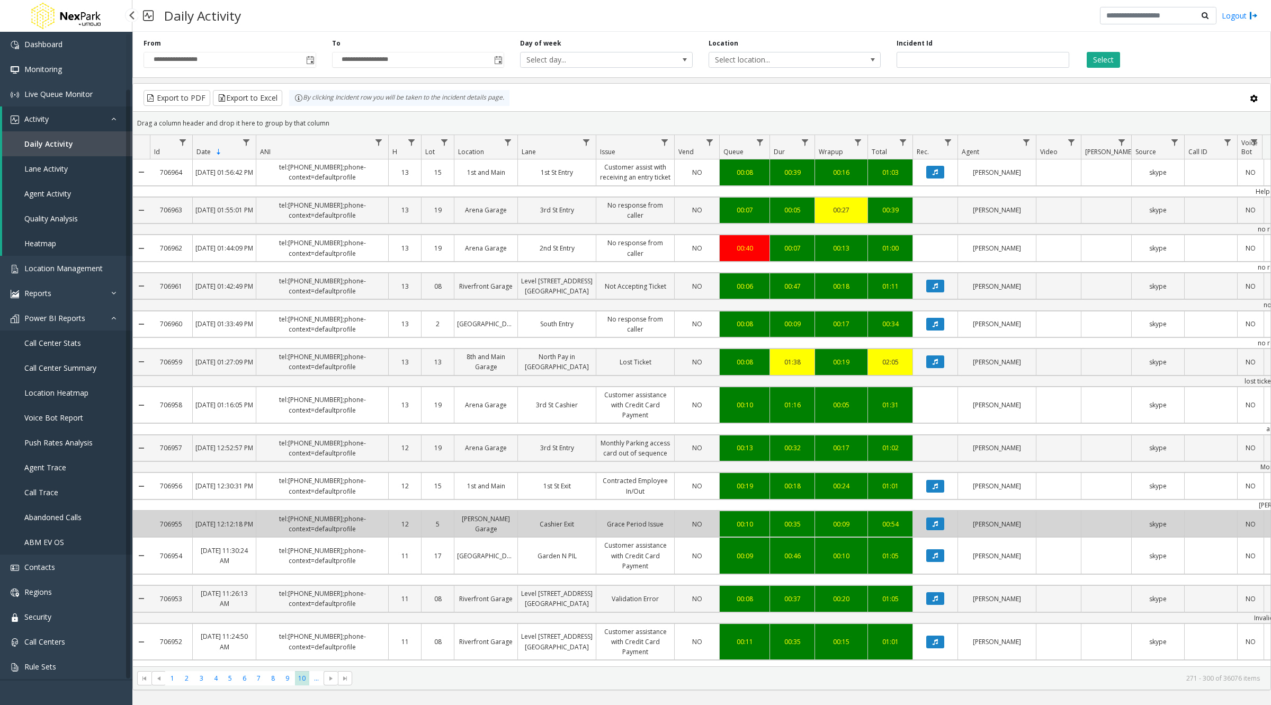
scroll to position [107, 0]
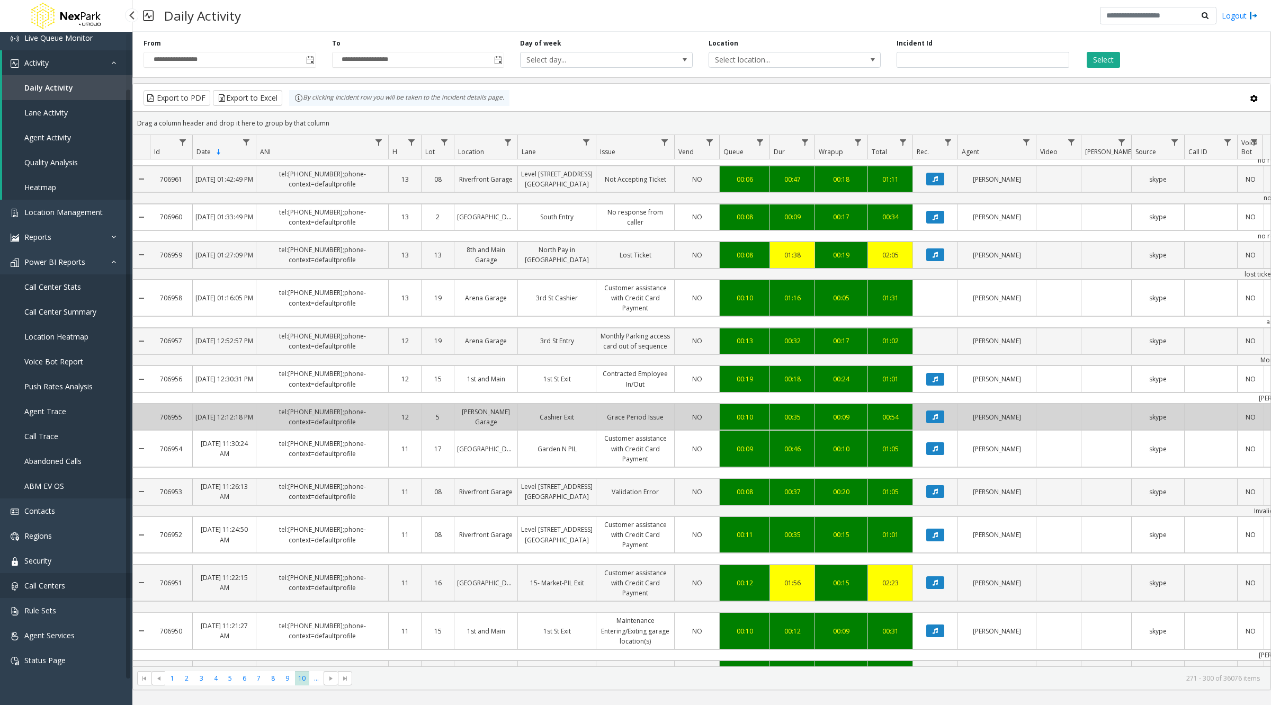
click at [49, 579] on link "Call Centers" at bounding box center [66, 585] width 132 height 25
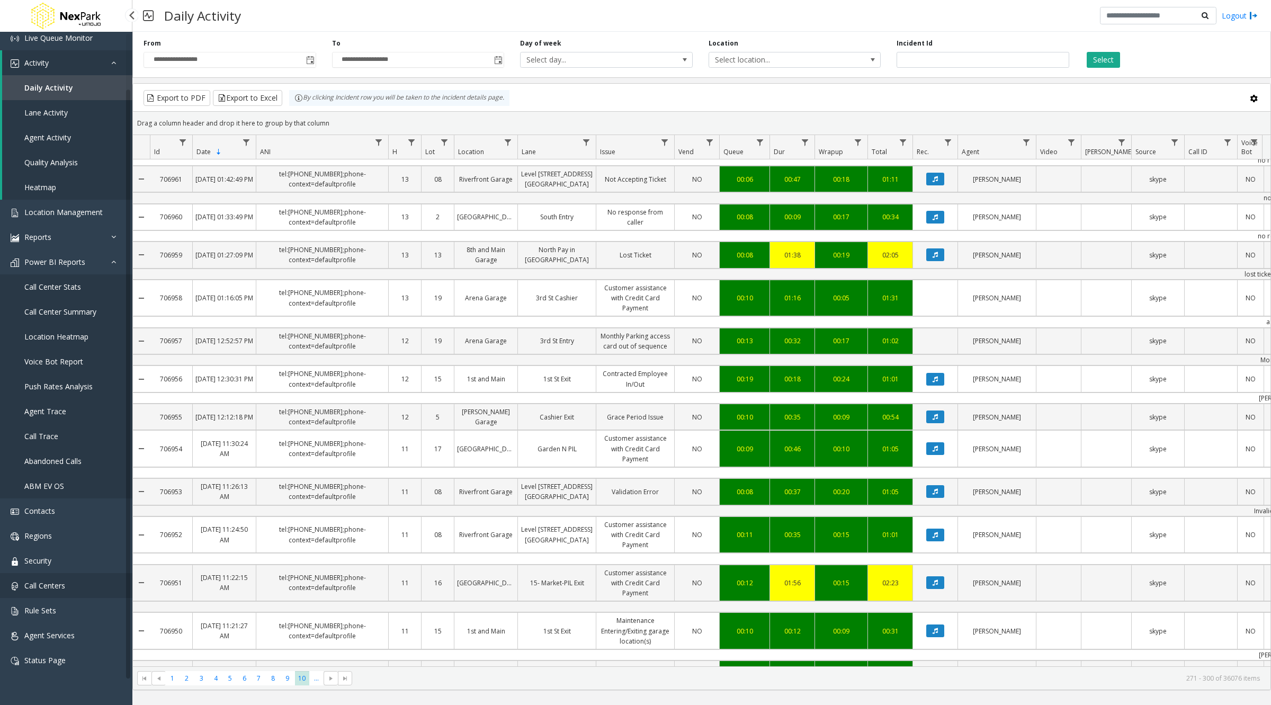
click at [64, 585] on span "Call Centers" at bounding box center [44, 585] width 41 height 10
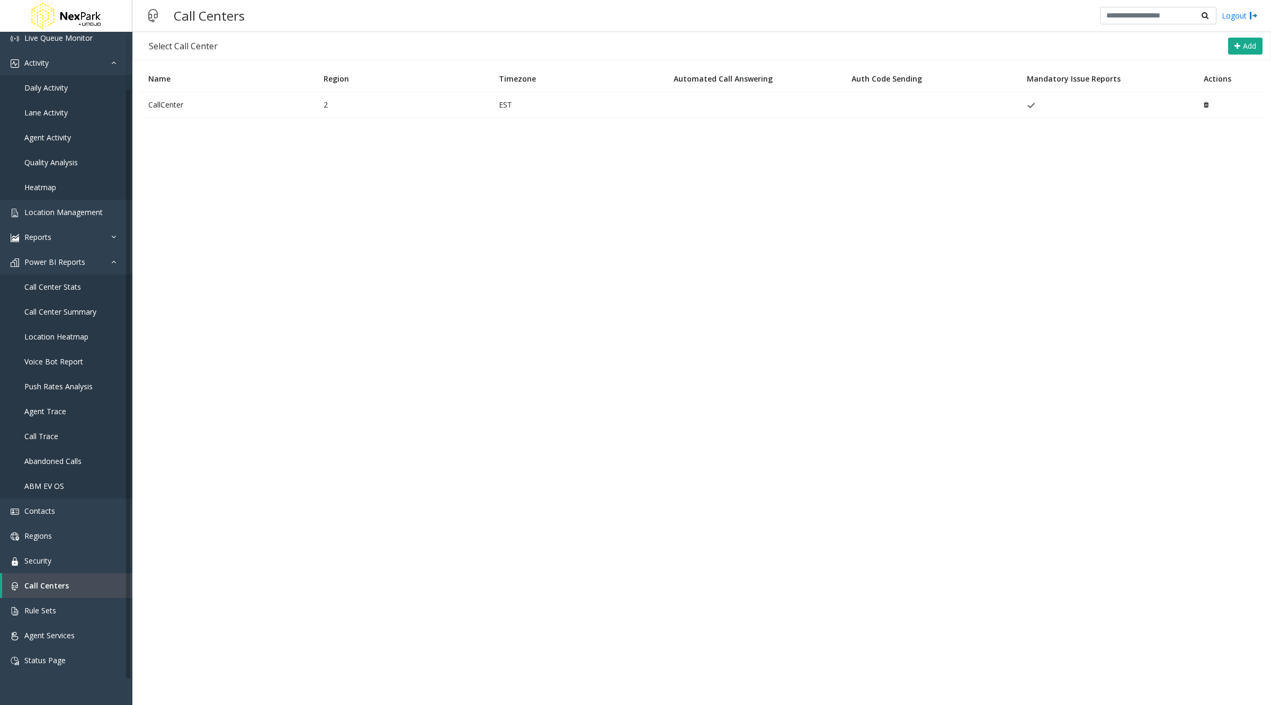
click at [167, 108] on td "CallCenter" at bounding box center [227, 105] width 175 height 26
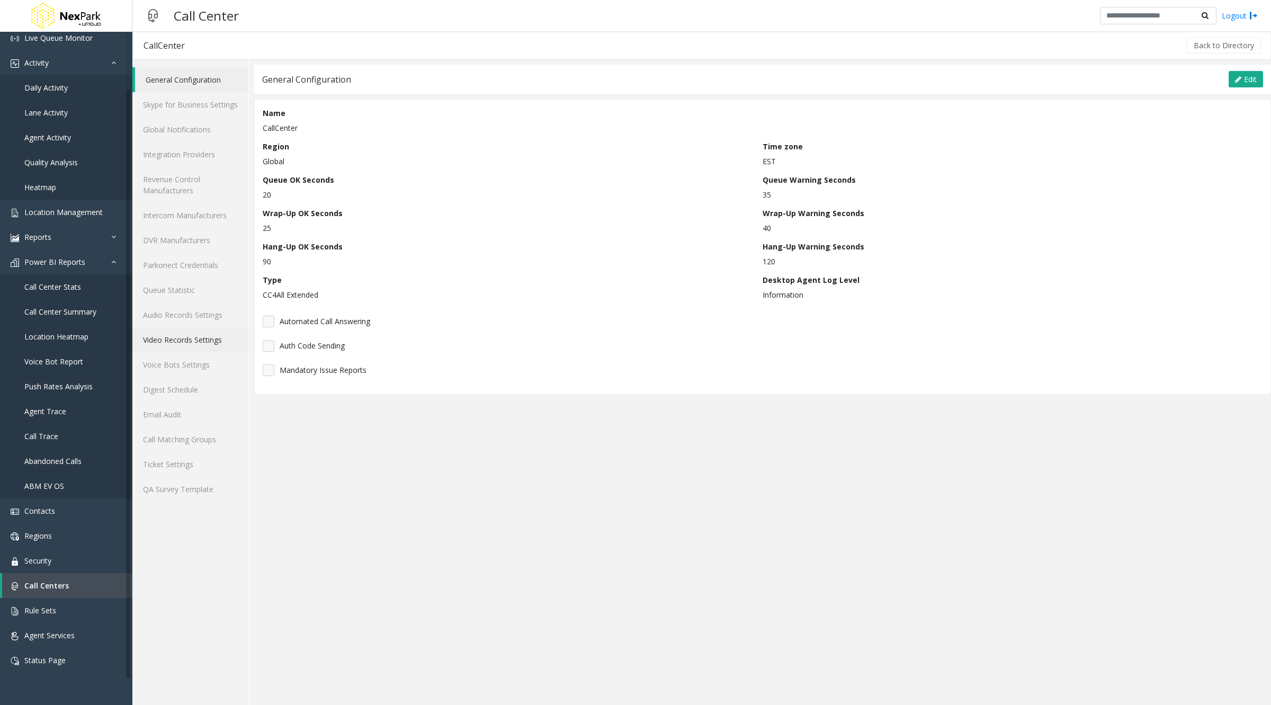
click at [192, 344] on link "Video Records Settings" at bounding box center [190, 339] width 116 height 25
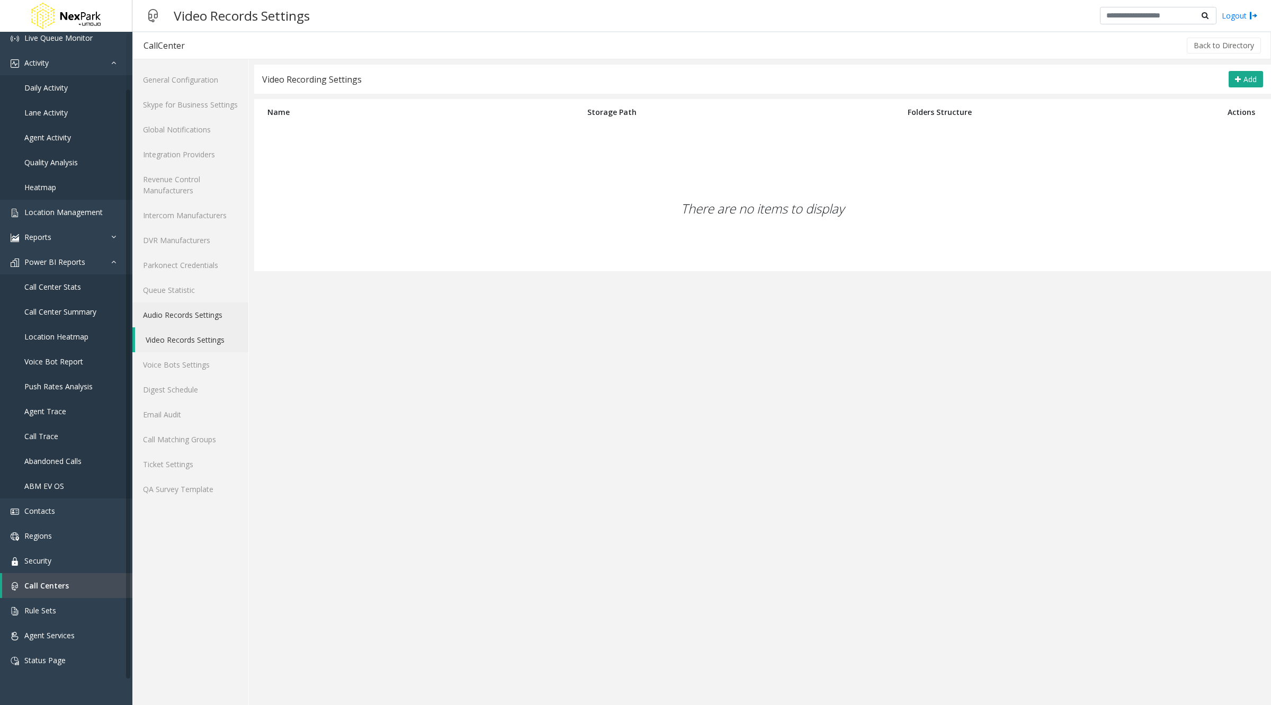
click at [181, 317] on link "Audio Records Settings" at bounding box center [190, 314] width 116 height 25
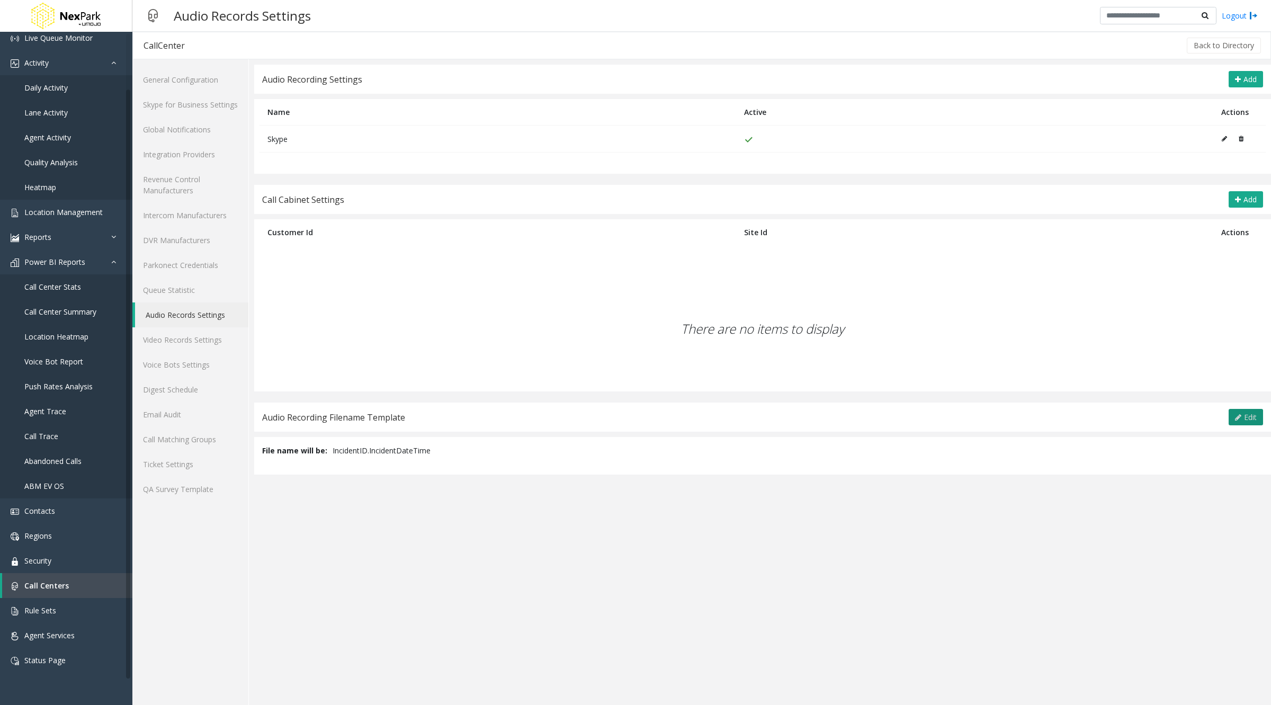
click at [1249, 412] on span "Edit" at bounding box center [1250, 417] width 13 height 10
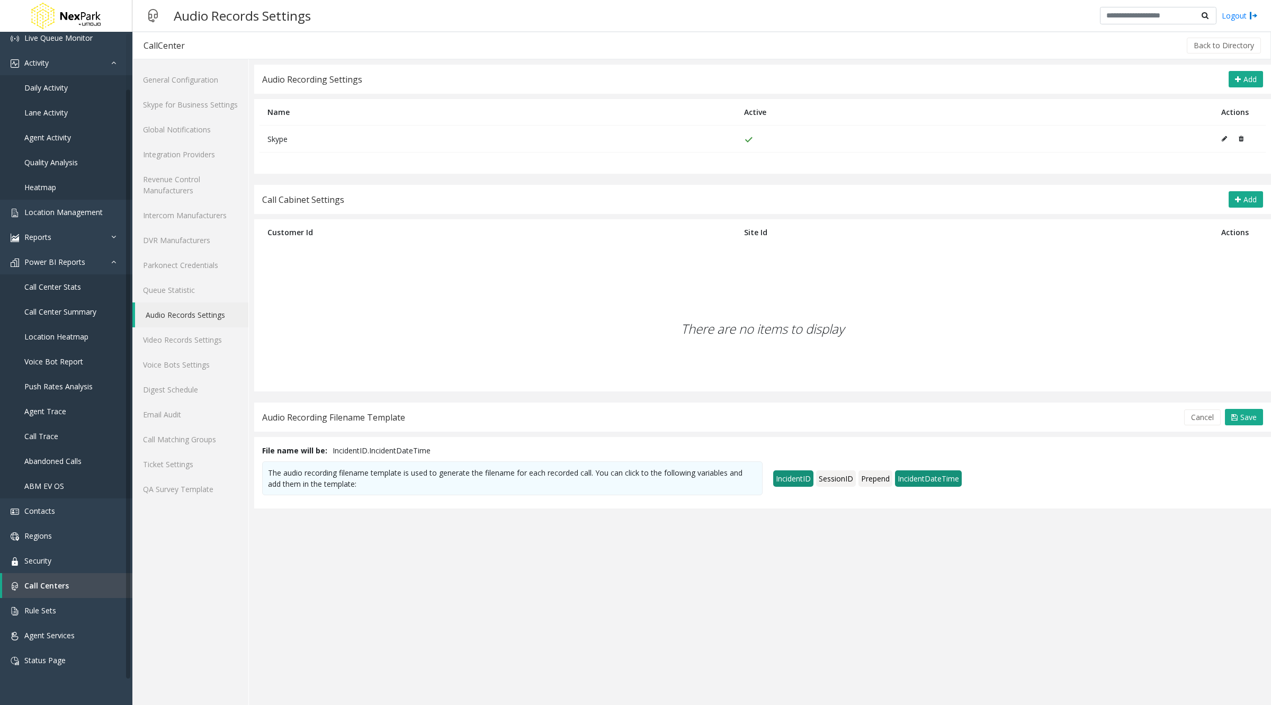
click at [835, 477] on span "SessionID" at bounding box center [836, 478] width 40 height 16
click at [801, 478] on span "IncidentID" at bounding box center [793, 478] width 40 height 16
click at [841, 476] on span "SessionID" at bounding box center [836, 478] width 40 height 16
click at [787, 475] on span "IncidentID" at bounding box center [793, 478] width 40 height 16
click at [786, 473] on span "IncidentID" at bounding box center [793, 478] width 40 height 16
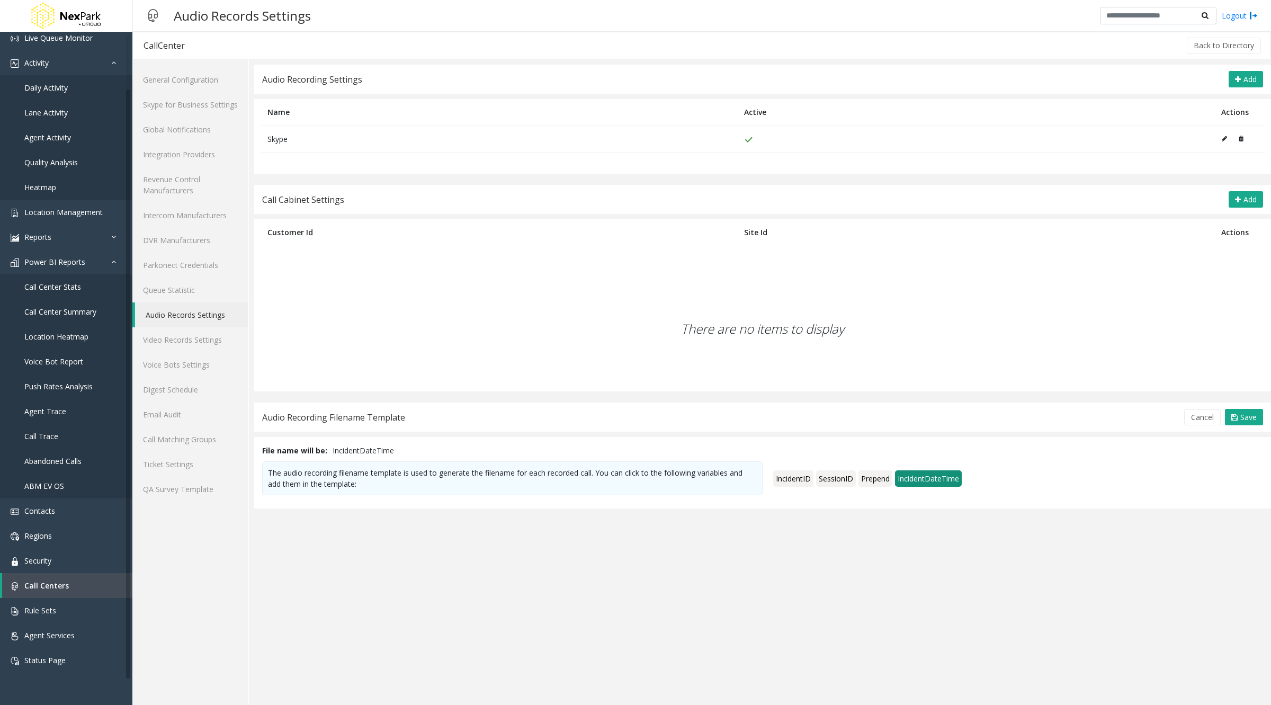
click at [914, 473] on span "IncidentDateTime" at bounding box center [928, 478] width 67 height 16
click at [1237, 416] on icon at bounding box center [1234, 417] width 6 height 8
click at [791, 479] on span "IncidentID" at bounding box center [793, 478] width 40 height 16
click at [860, 476] on span "Prepend" at bounding box center [875, 478] width 34 height 16
click at [835, 476] on span "SessionID" at bounding box center [836, 478] width 40 height 16
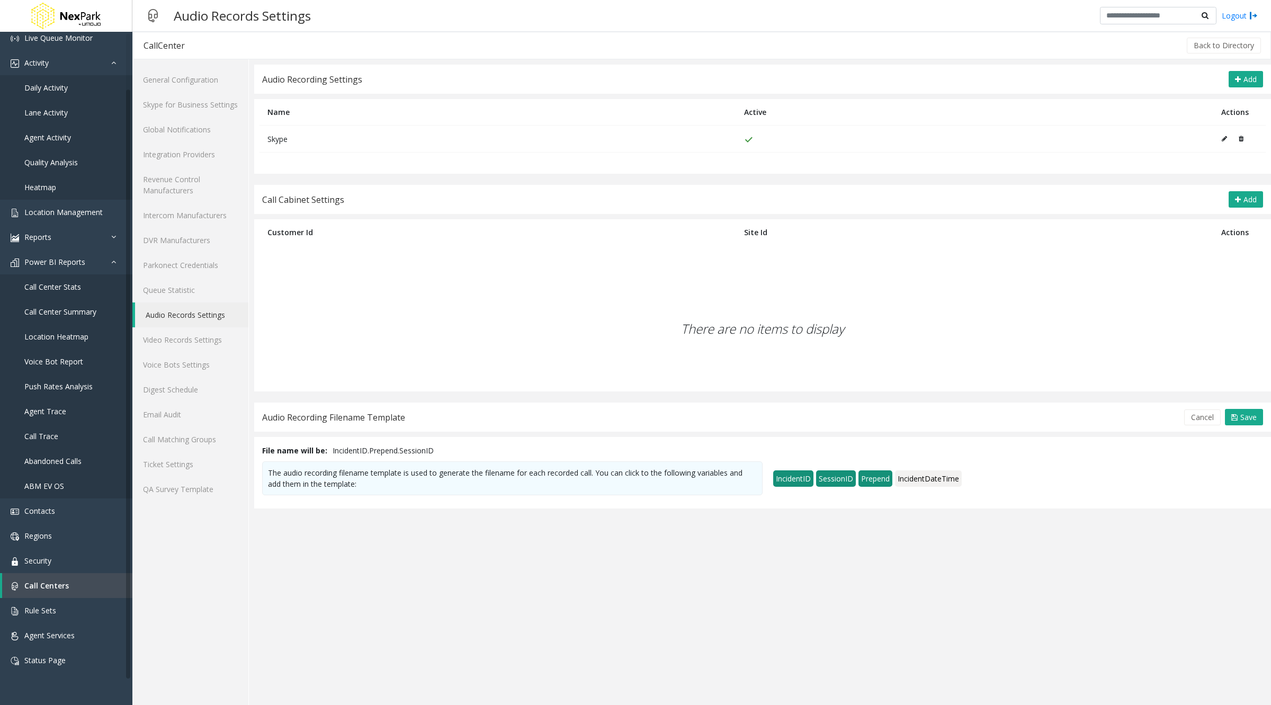
click at [922, 478] on span "IncidentDateTime" at bounding box center [928, 478] width 67 height 16
click at [81, 207] on span "Location Management" at bounding box center [63, 212] width 78 height 10
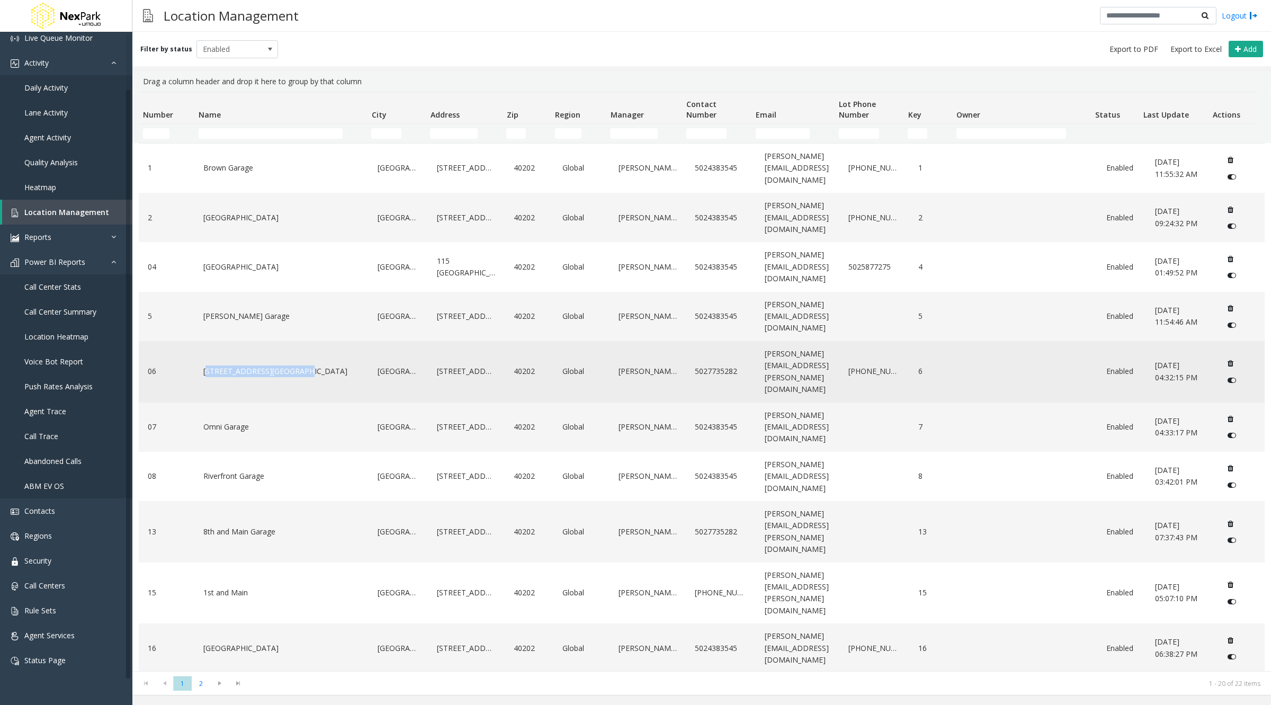
drag, startPoint x: 199, startPoint y: 329, endPoint x: 286, endPoint y: 333, distance: 86.9
click at [286, 341] on td "[STREET_ADDRESS][GEOGRAPHIC_DATA]" at bounding box center [281, 371] width 174 height 61
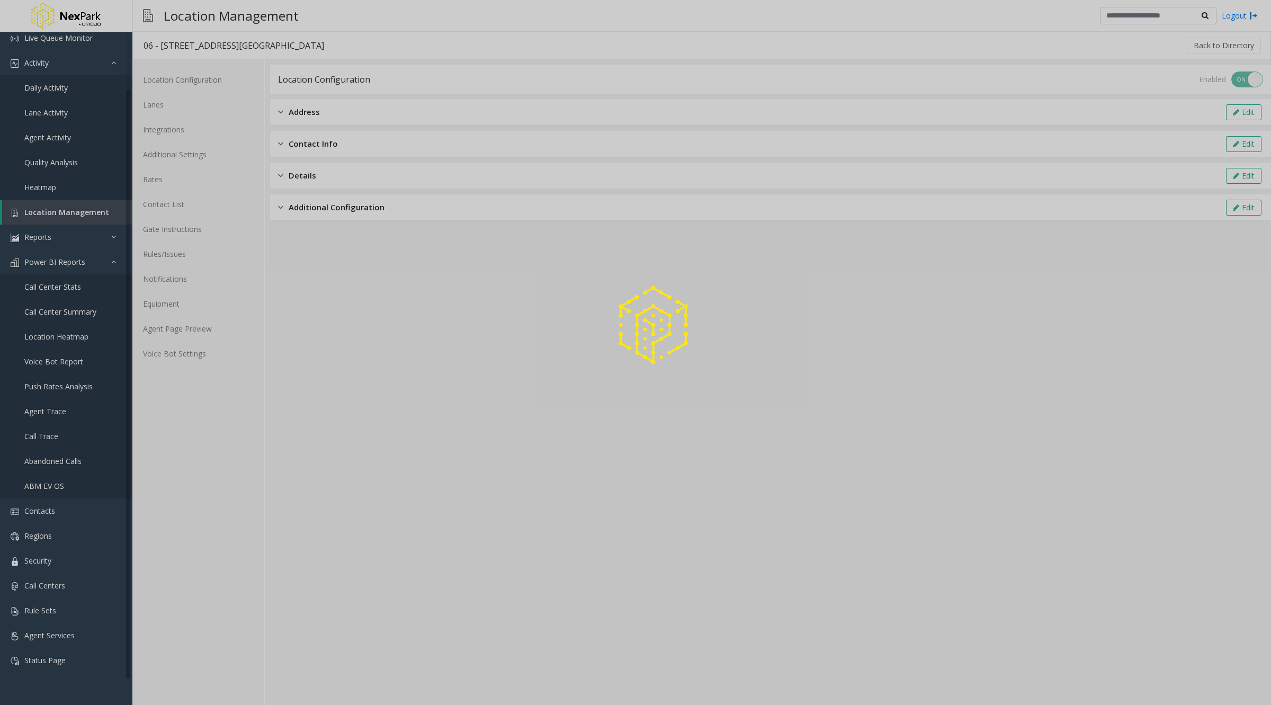
click at [51, 223] on div at bounding box center [635, 352] width 1271 height 705
click at [49, 214] on div at bounding box center [635, 352] width 1271 height 705
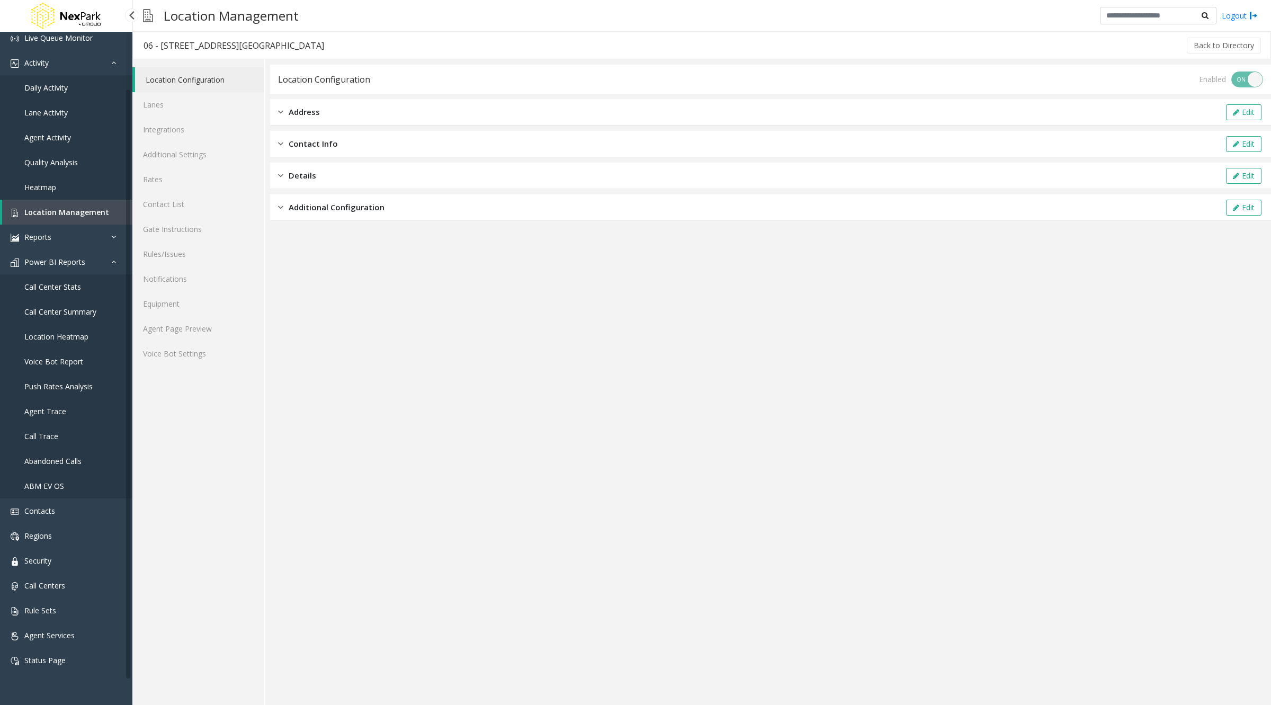
click at [74, 212] on span "Location Management" at bounding box center [66, 212] width 85 height 10
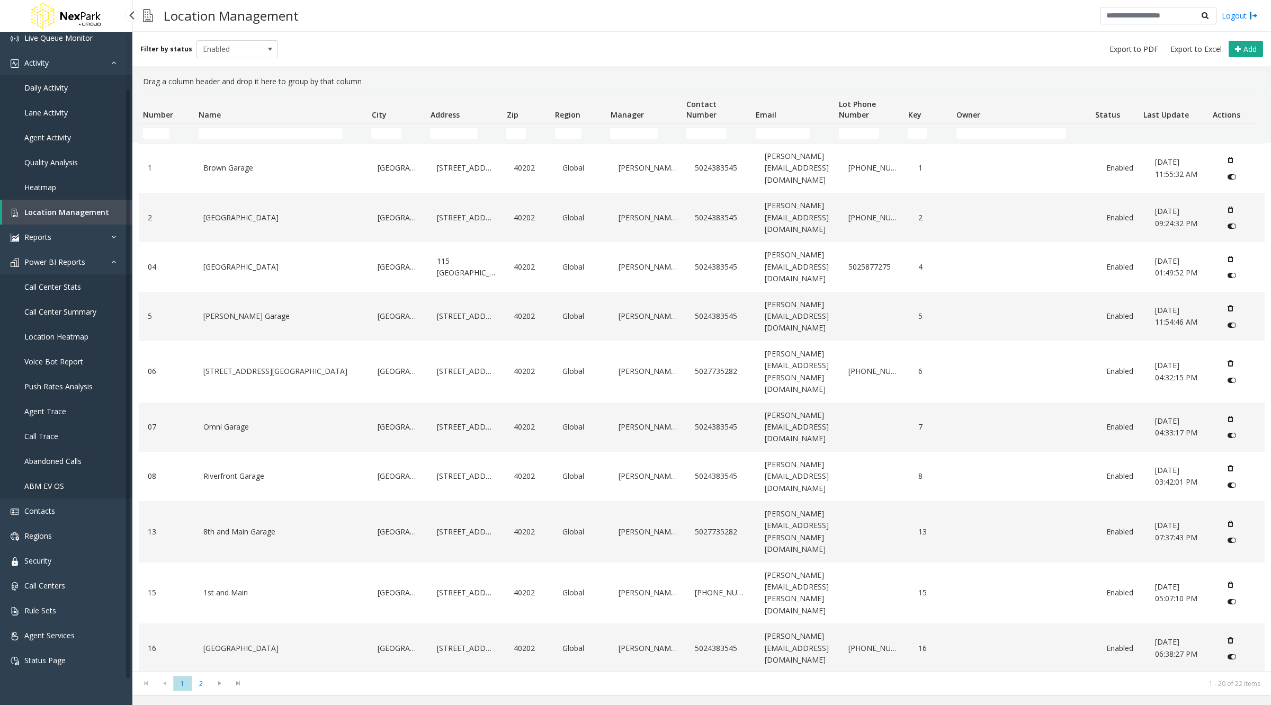
click at [45, 86] on span "Daily Activity" at bounding box center [45, 88] width 43 height 10
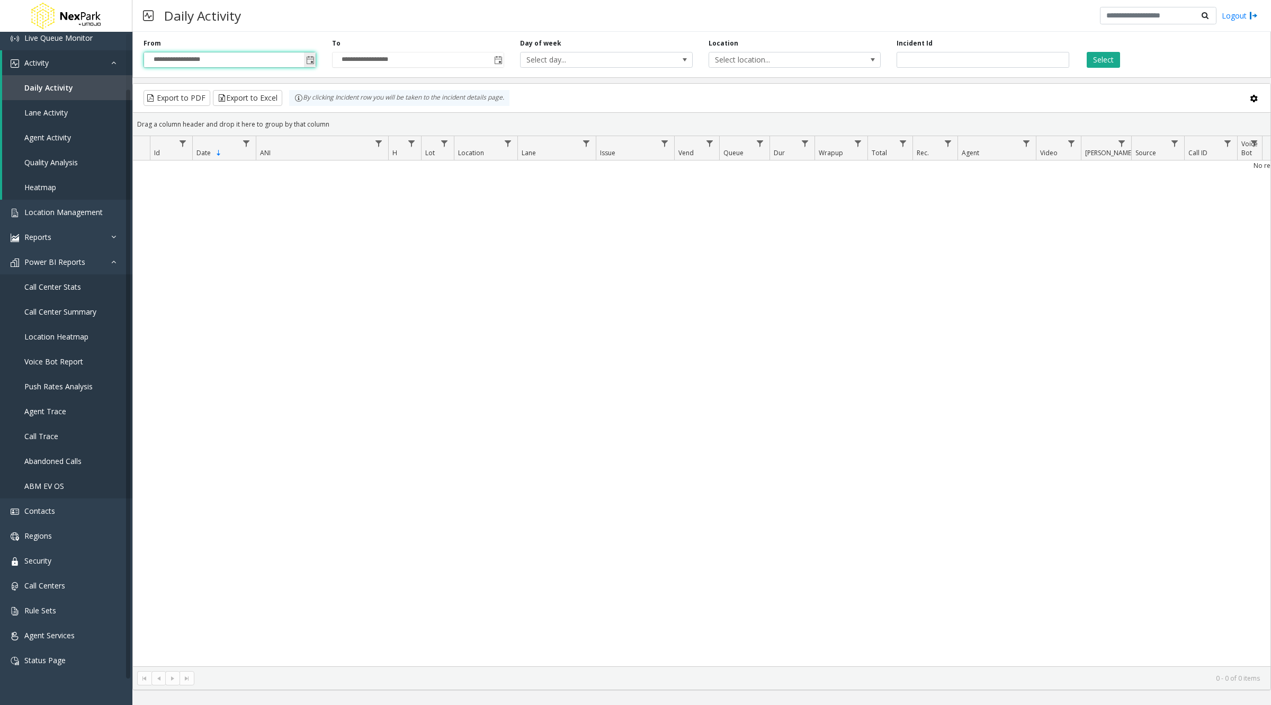
click at [211, 61] on input "**********" at bounding box center [230, 59] width 172 height 15
click at [309, 61] on span "Toggle popup" at bounding box center [310, 60] width 8 height 8
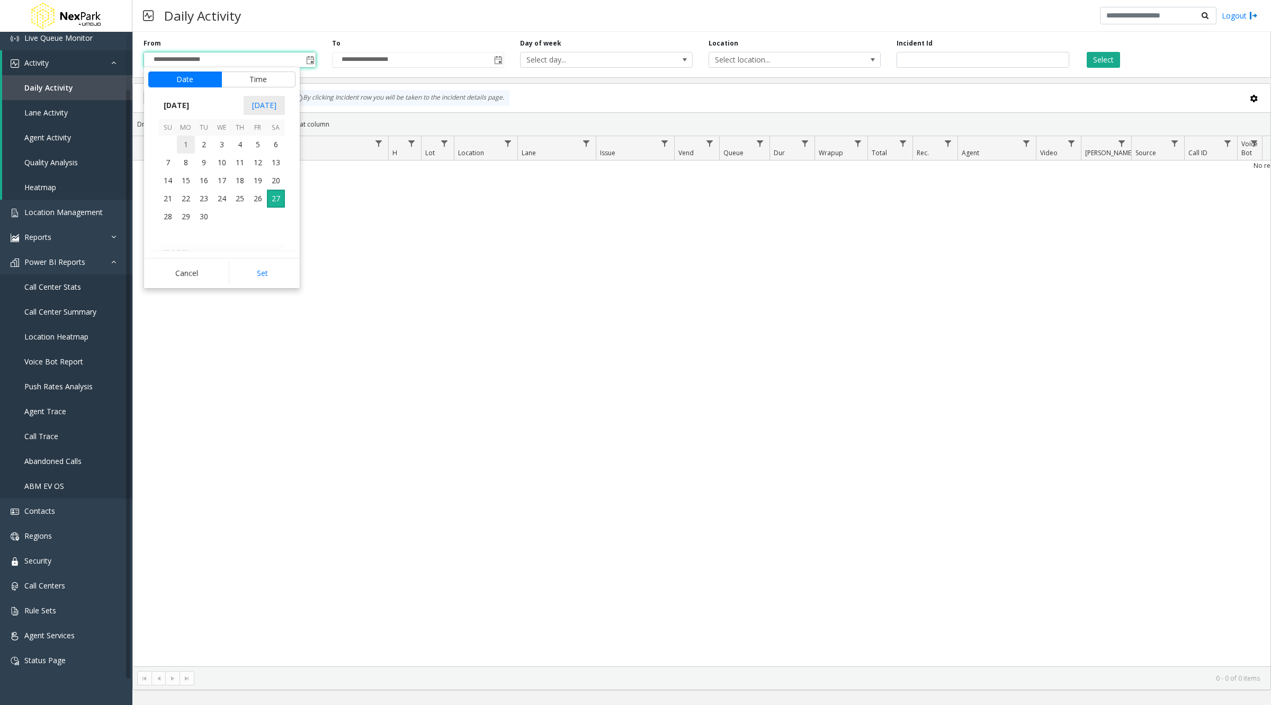
click at [184, 138] on span "1" at bounding box center [186, 145] width 18 height 18
click at [273, 283] on button "Set" at bounding box center [262, 273] width 67 height 23
type input "**********"
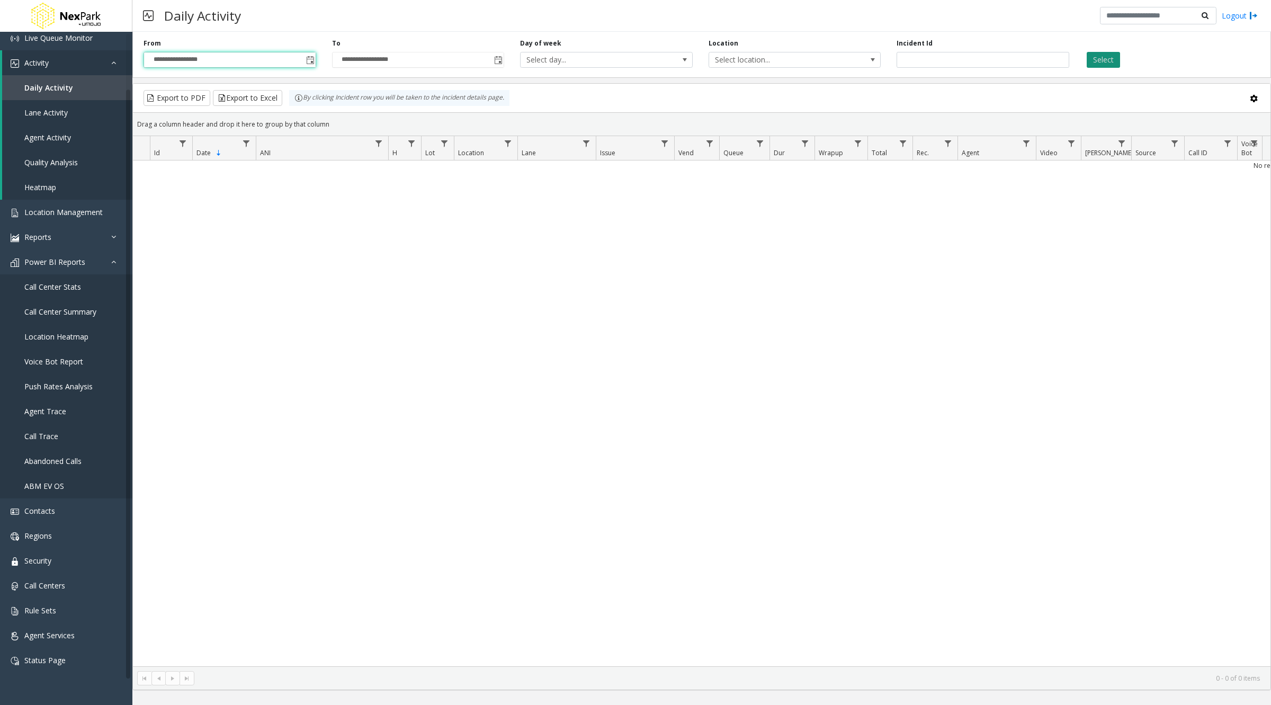
click at [1107, 57] on button "Select" at bounding box center [1103, 60] width 33 height 16
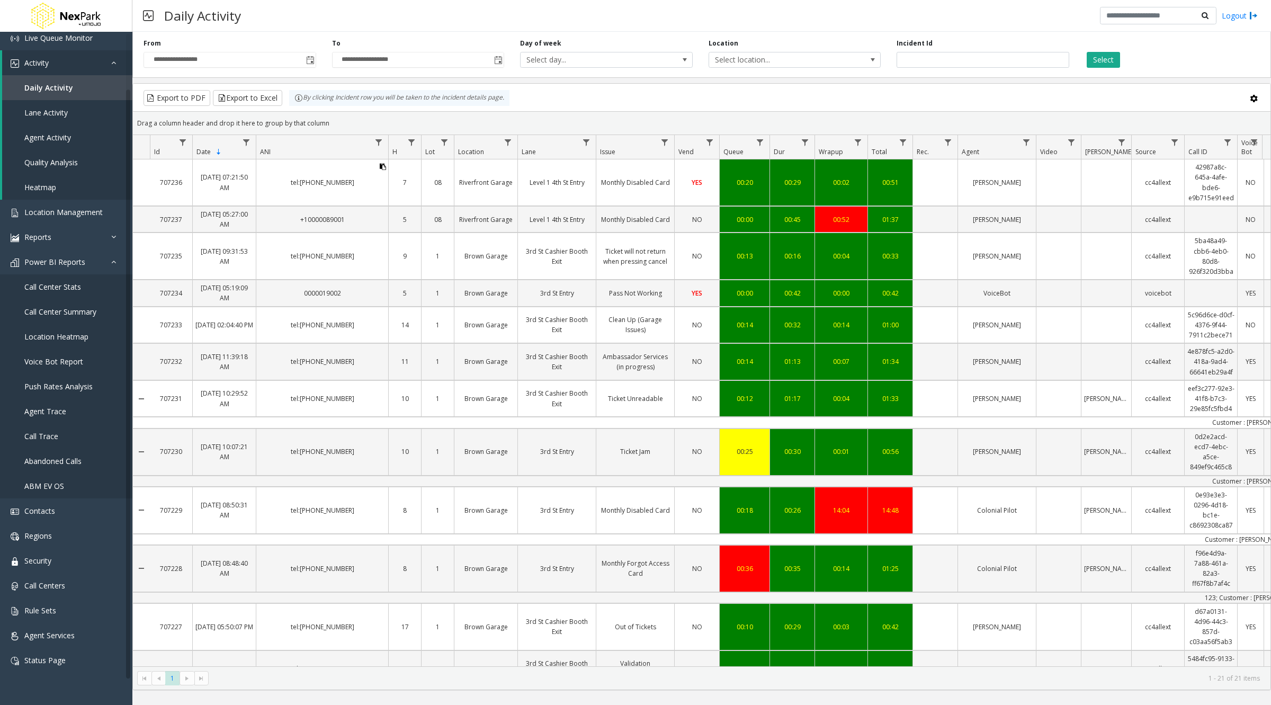
click at [382, 165] on icon "Data table" at bounding box center [383, 167] width 6 height 6
click at [384, 166] on icon "Data table" at bounding box center [383, 167] width 6 height 6
click at [382, 166] on icon "Data table" at bounding box center [383, 167] width 6 height 6
click at [384, 167] on icon "Data table" at bounding box center [383, 167] width 6 height 6
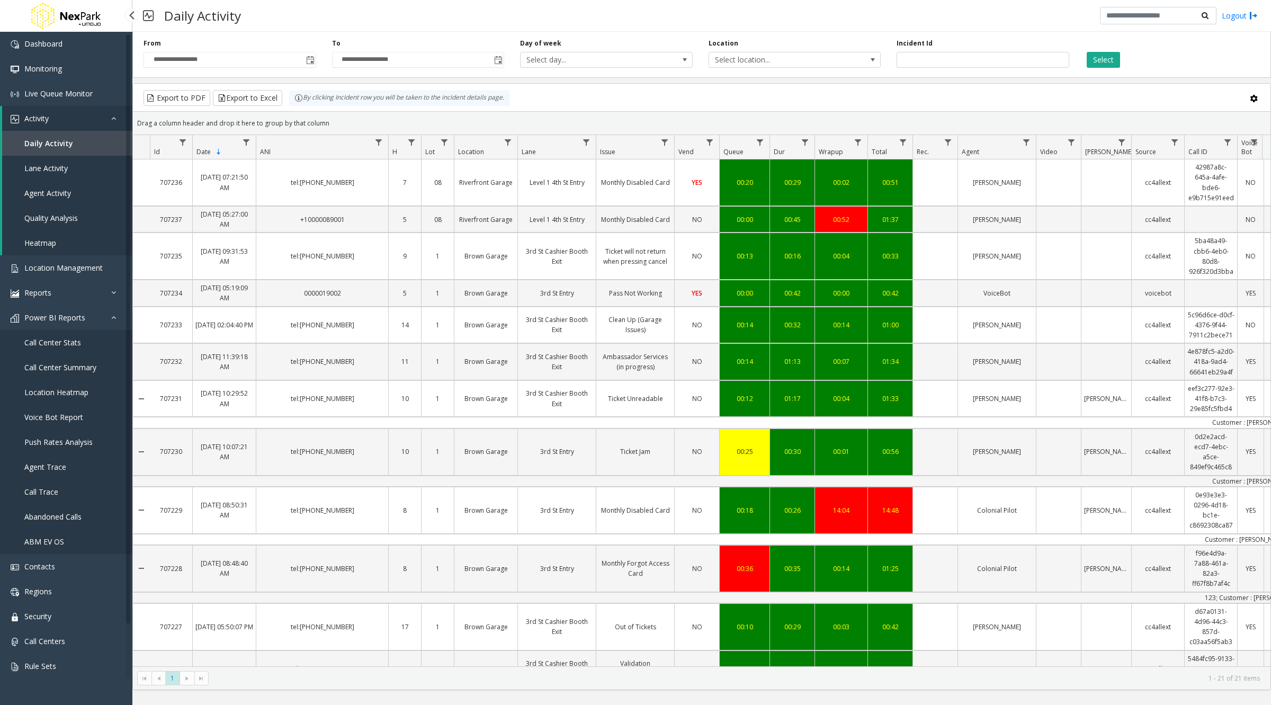
scroll to position [1, 0]
click at [65, 122] on link "Activity" at bounding box center [67, 117] width 130 height 25
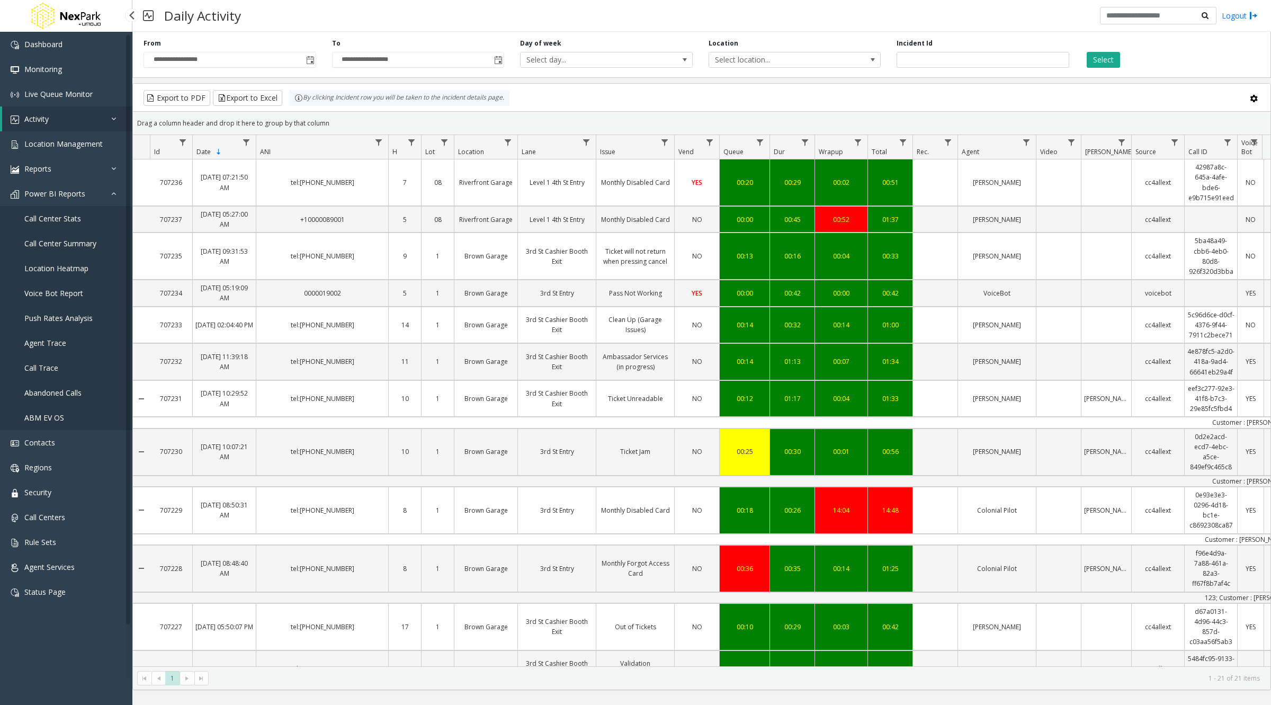
scroll to position [0, 0]
click at [56, 194] on span "Power BI Reports" at bounding box center [54, 194] width 61 height 10
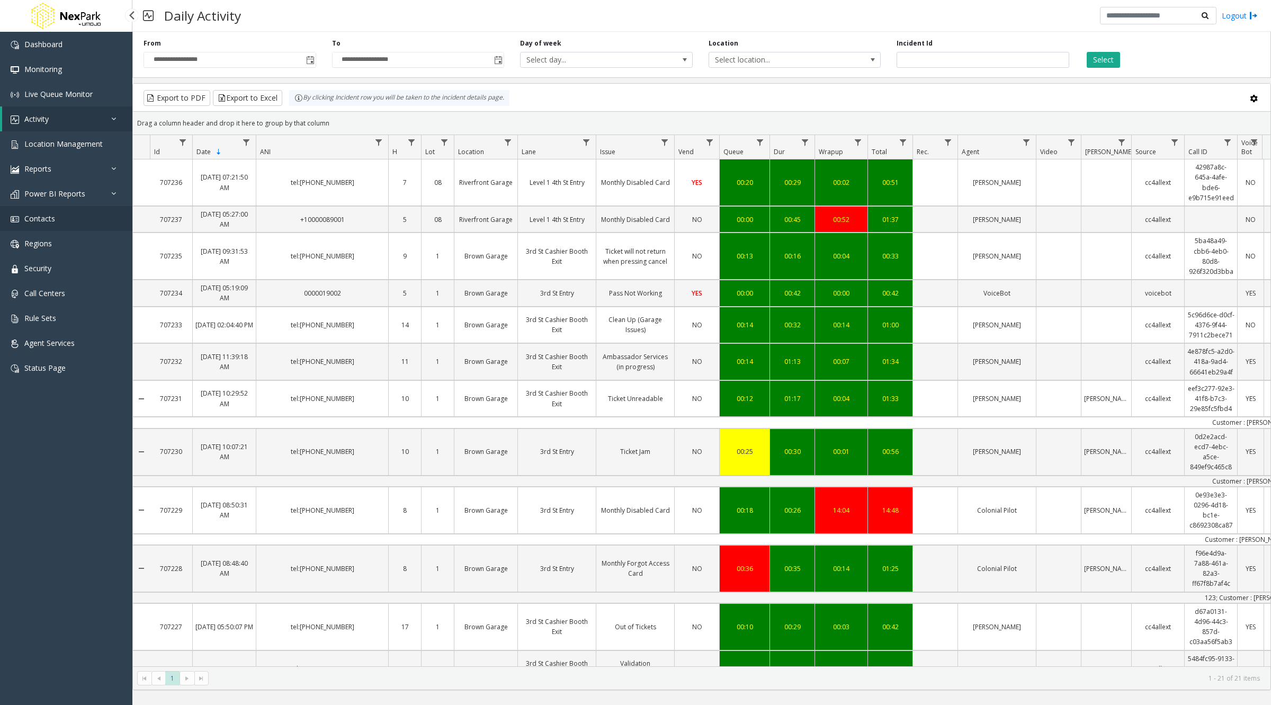
click at [57, 213] on link "Contacts" at bounding box center [66, 218] width 132 height 25
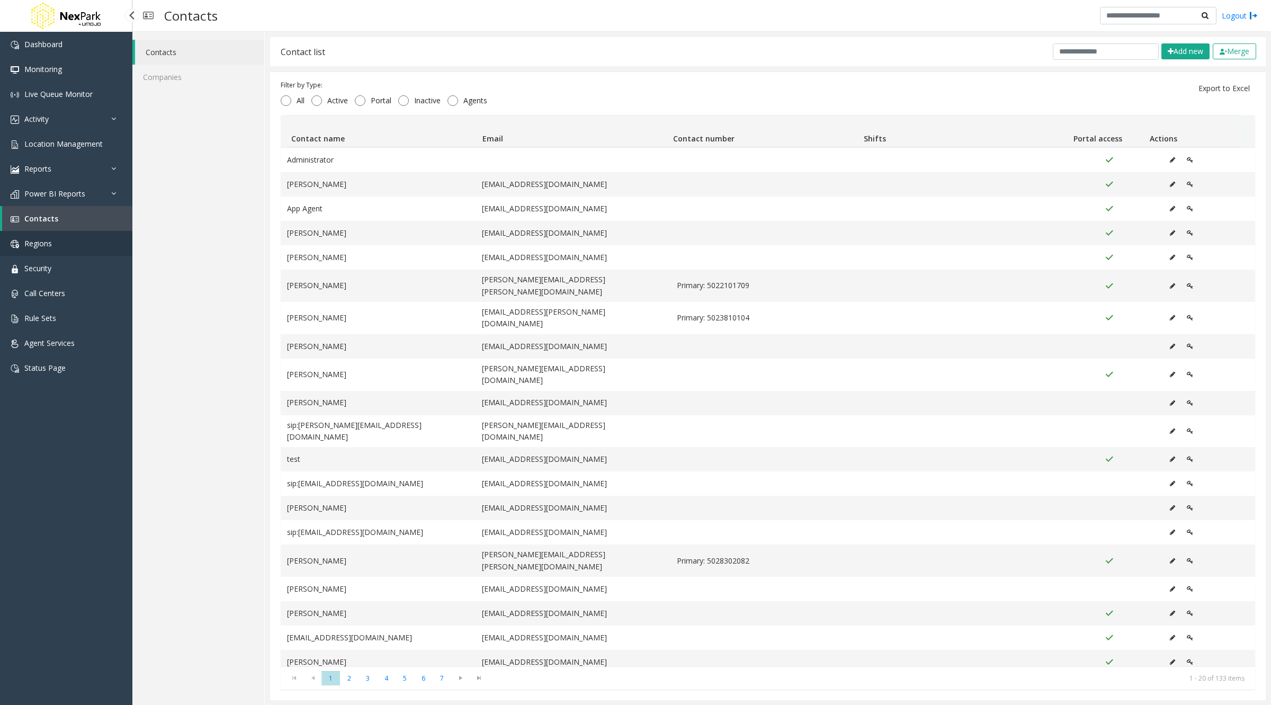
click at [51, 236] on link "Regions" at bounding box center [66, 243] width 132 height 25
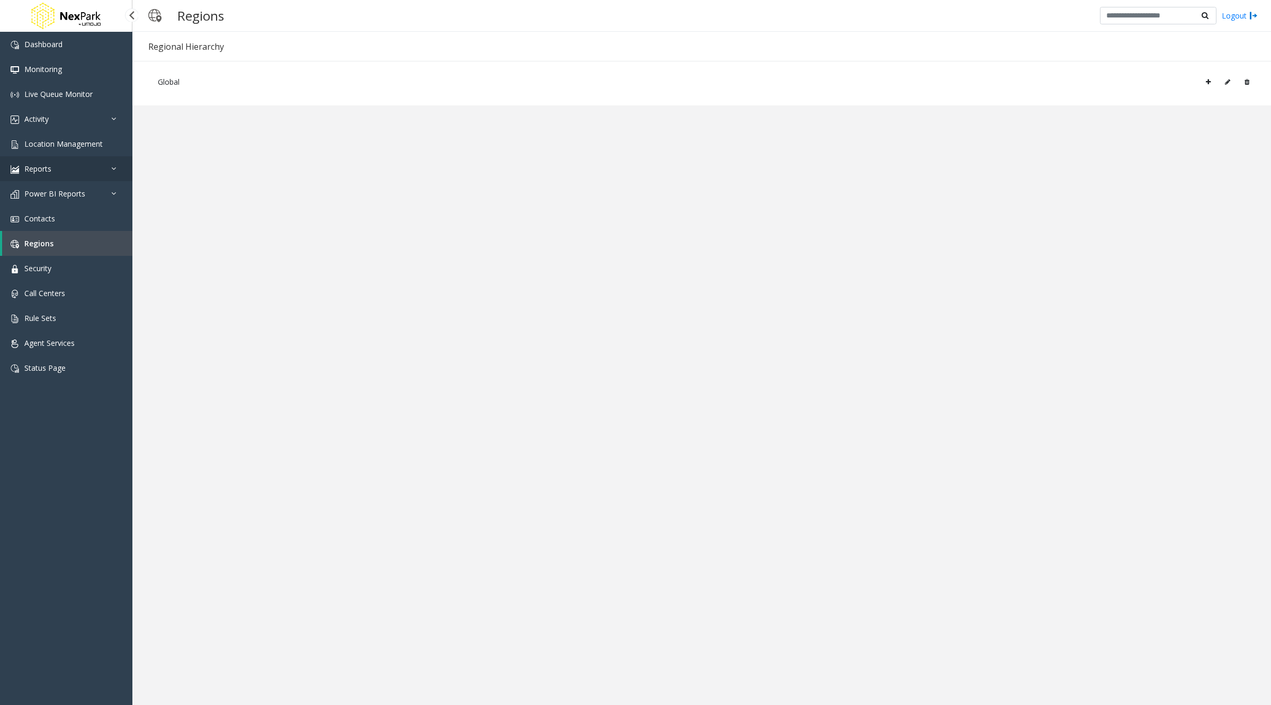
click at [47, 169] on span "Reports" at bounding box center [37, 169] width 27 height 10
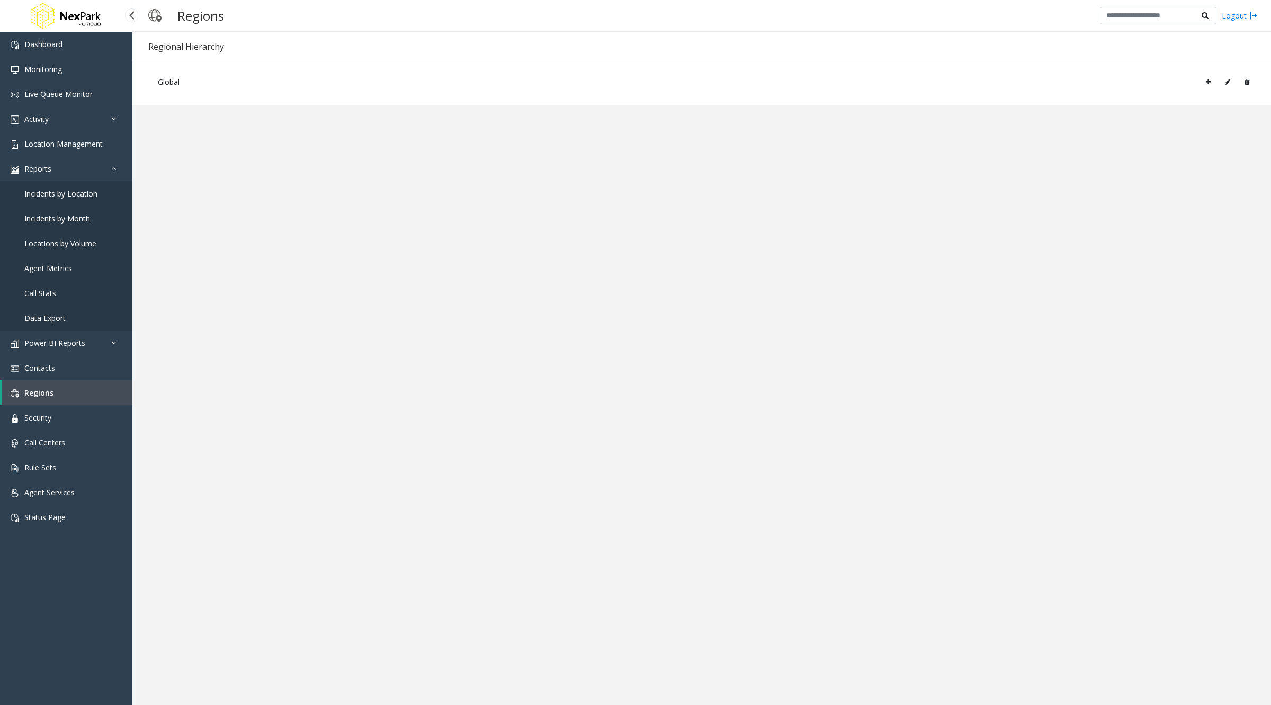
click at [50, 319] on span "Data Export" at bounding box center [44, 318] width 41 height 10
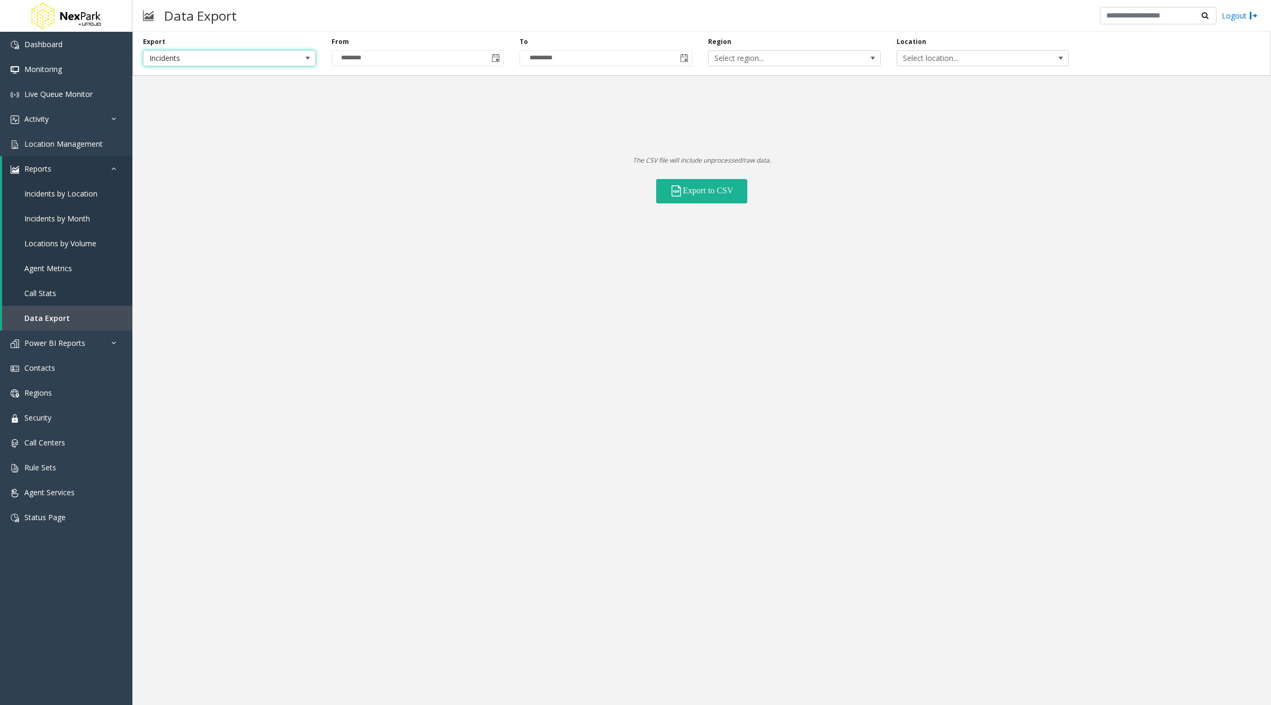
click at [210, 61] on span "Incidents" at bounding box center [212, 58] width 137 height 15
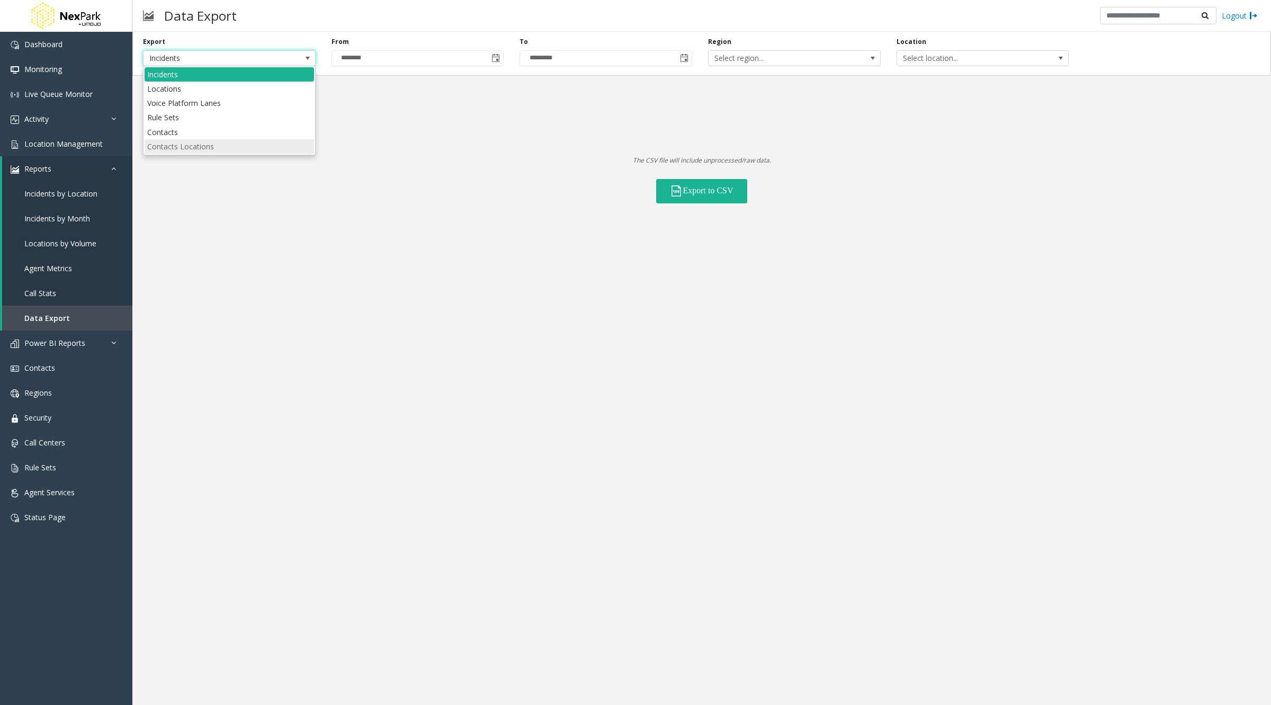
click at [175, 141] on Locations "Contacts Locations" at bounding box center [229, 146] width 169 height 14
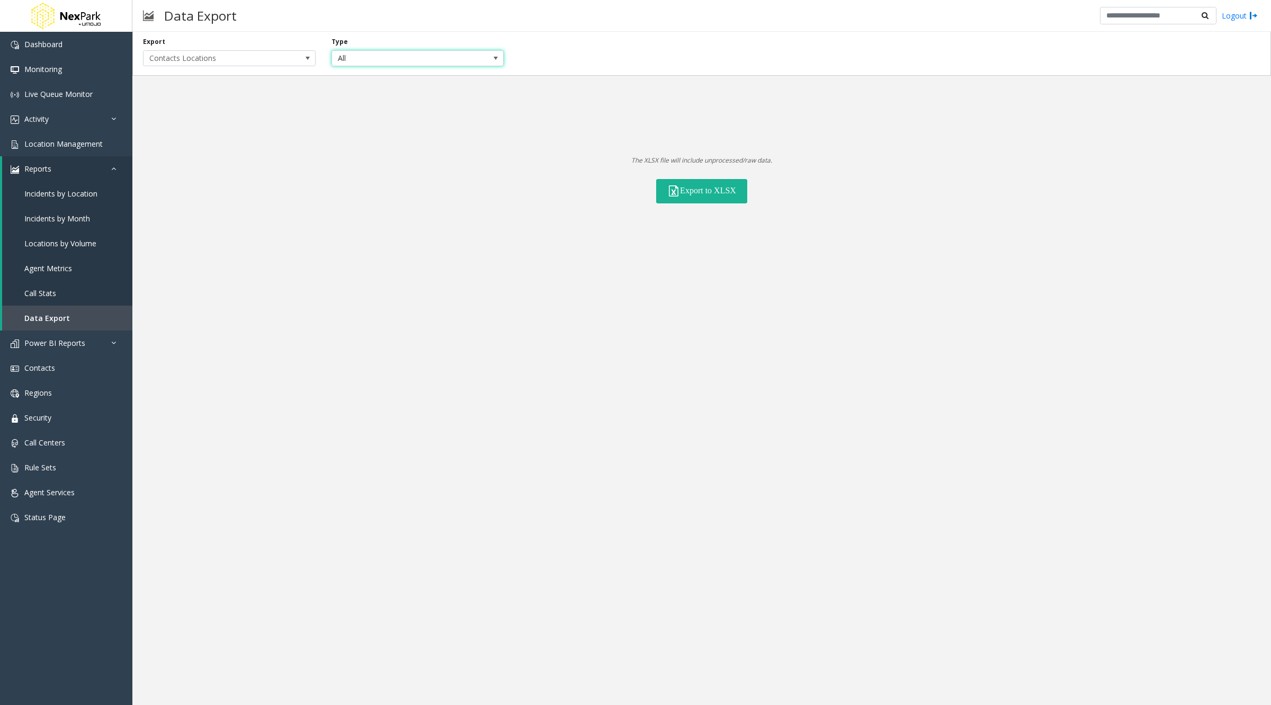
click at [348, 59] on span "All" at bounding box center [400, 58] width 137 height 15
click at [307, 57] on span at bounding box center [307, 58] width 8 height 8
click at [306, 60] on span at bounding box center [307, 58] width 8 height 8
click at [683, 192] on button "Export to XLSX" at bounding box center [701, 191] width 91 height 24
